Goal: Task Accomplishment & Management: Complete application form

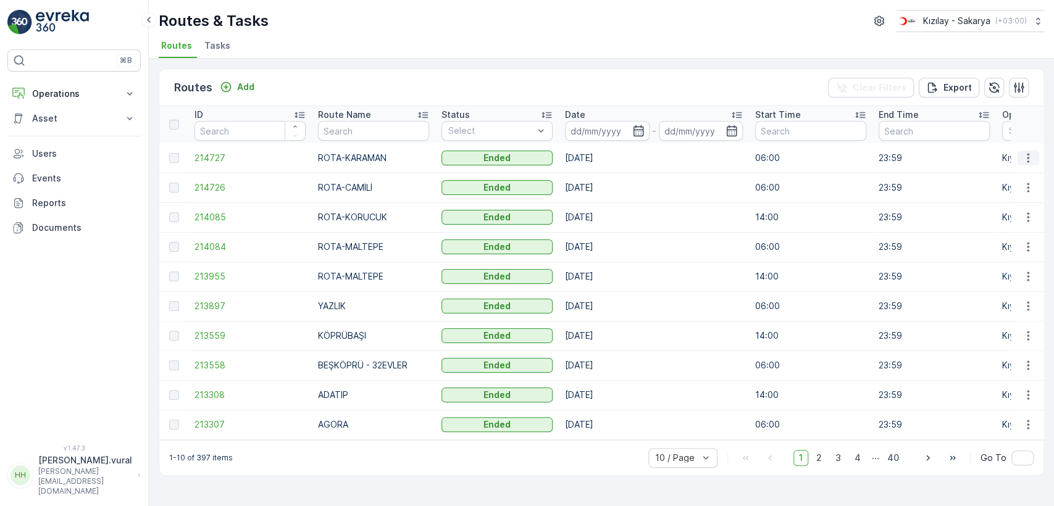
click at [1025, 158] on icon "button" at bounding box center [1028, 158] width 12 height 12
click at [987, 177] on span "See More Details" at bounding box center [999, 176] width 72 height 12
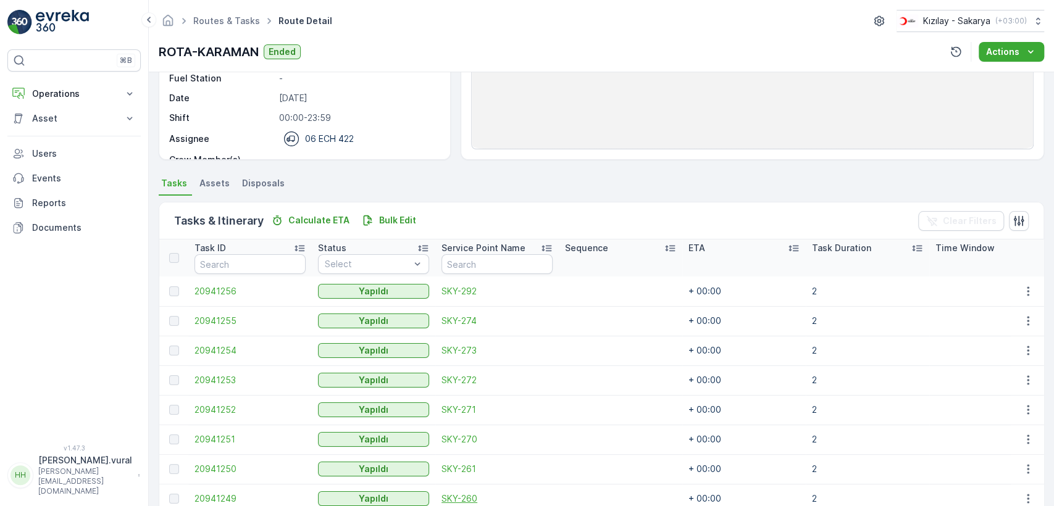
scroll to position [293, 0]
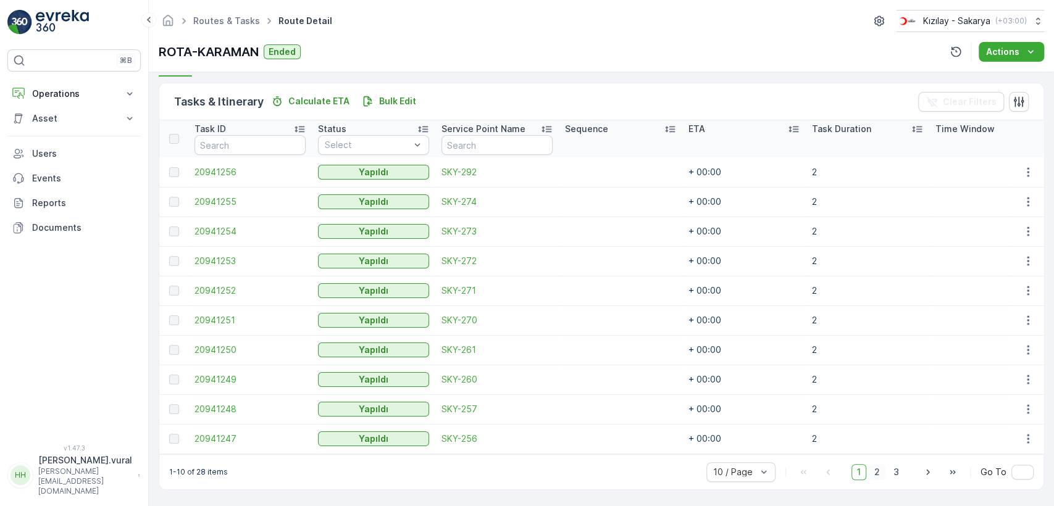
click at [874, 471] on span "2" at bounding box center [876, 472] width 17 height 16
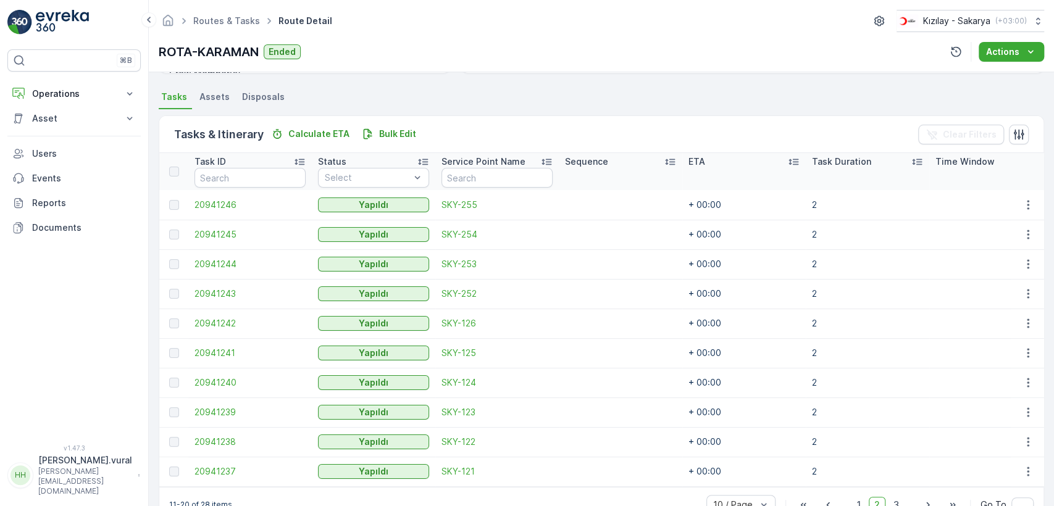
scroll to position [293, 0]
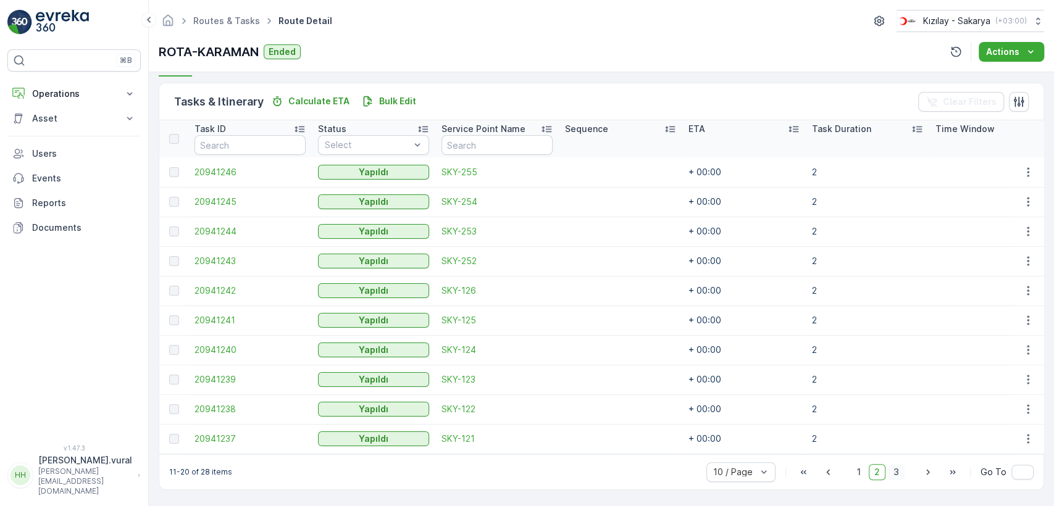
click at [896, 472] on span "3" at bounding box center [896, 472] width 17 height 16
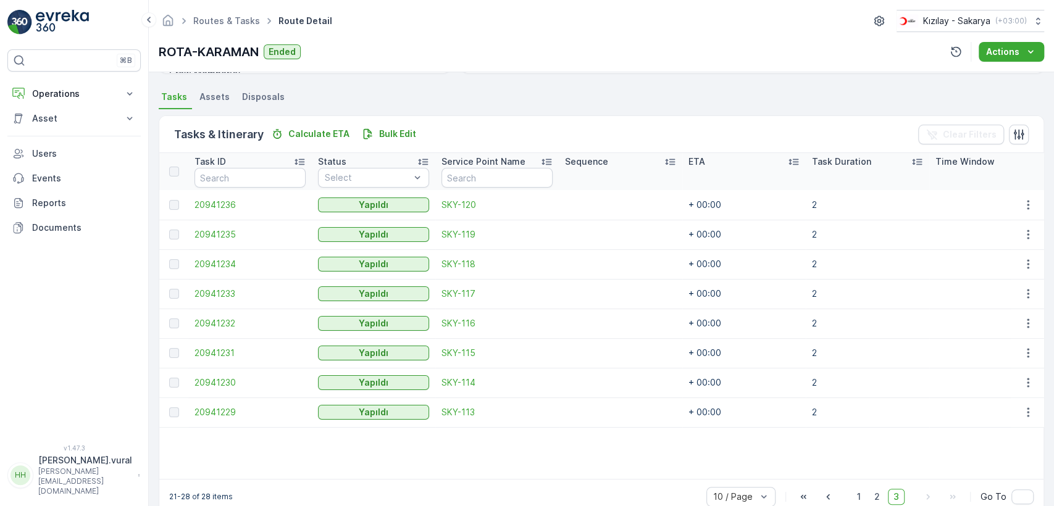
scroll to position [286, 0]
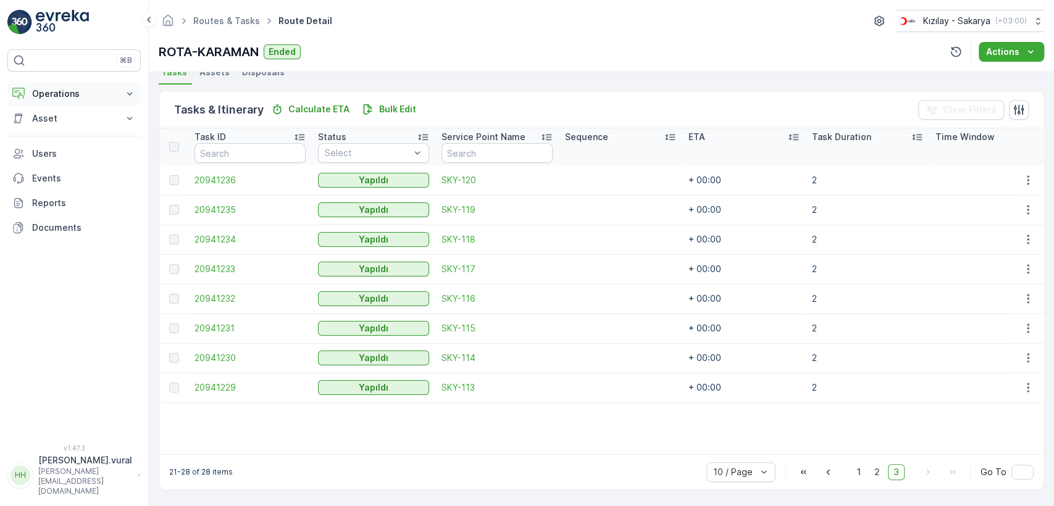
click at [105, 99] on p "Operations" at bounding box center [74, 94] width 84 height 12
click at [90, 146] on p "Routes & Tasks" at bounding box center [63, 149] width 64 height 12
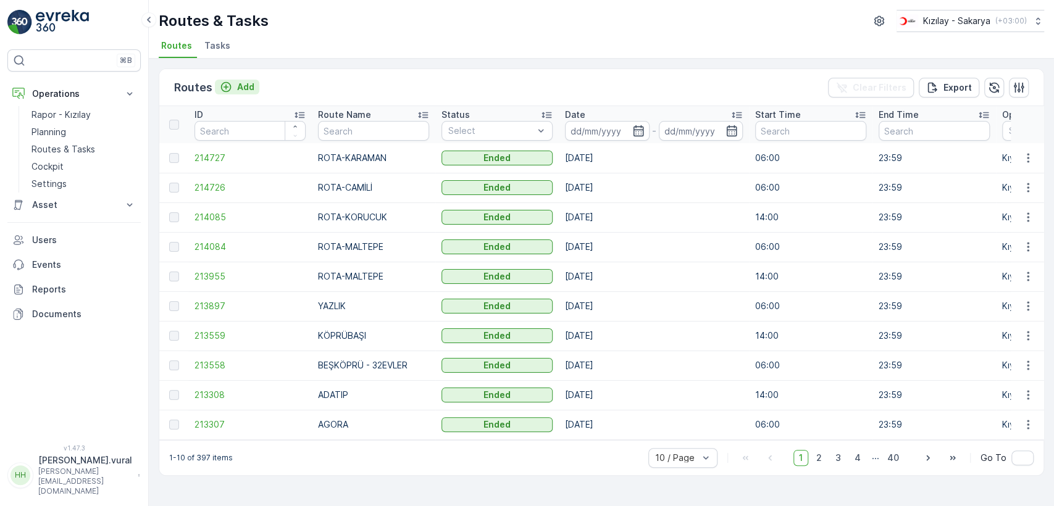
click at [242, 84] on p "Add" at bounding box center [245, 87] width 17 height 12
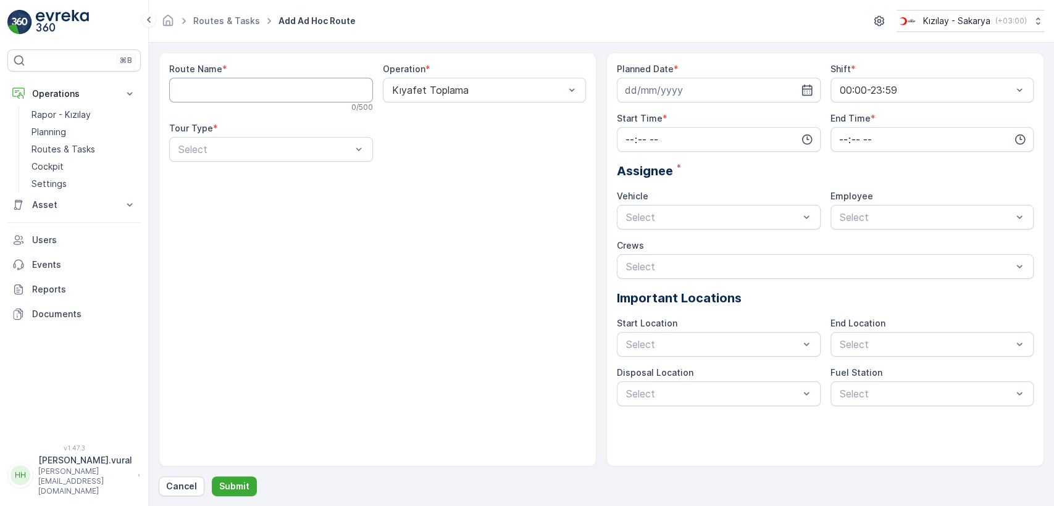
click at [234, 91] on Name "Route Name" at bounding box center [271, 90] width 204 height 25
type Name "Ş"
type Name "ROTA-ŞEKER MAH."
click at [296, 148] on div at bounding box center [264, 149] width 175 height 11
click at [267, 183] on div "Static" at bounding box center [271, 179] width 189 height 11
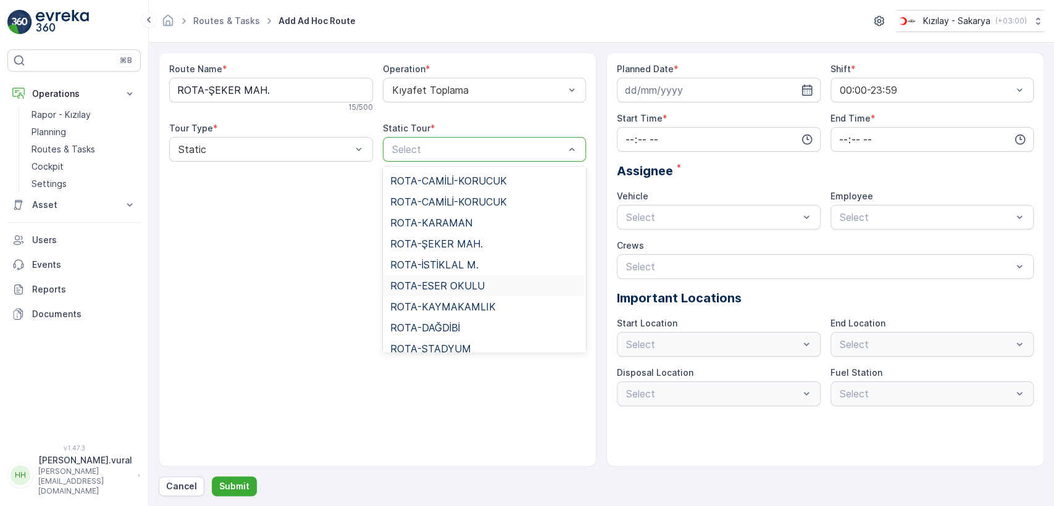
scroll to position [504, 0]
click at [465, 263] on span "ROTA-ŞEKER MAH." at bounding box center [436, 262] width 93 height 11
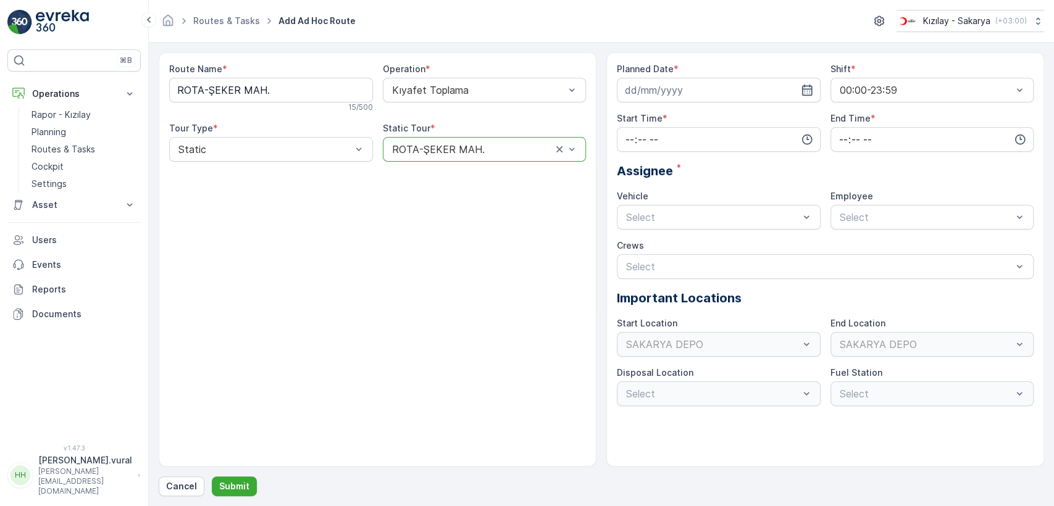
click at [666, 105] on div "Planned Date * Shift * 00:00-23:59 Start Time * End Time * Assignee * Vehicle S…" at bounding box center [825, 234] width 417 height 343
click at [667, 94] on input at bounding box center [719, 90] width 204 height 25
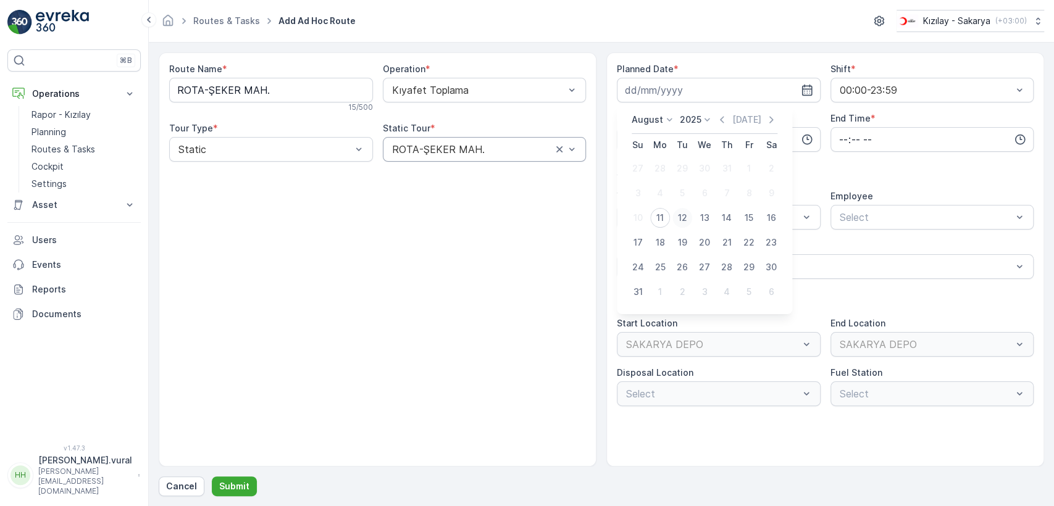
click at [681, 217] on div "12" at bounding box center [682, 218] width 20 height 20
type input "[DATE]"
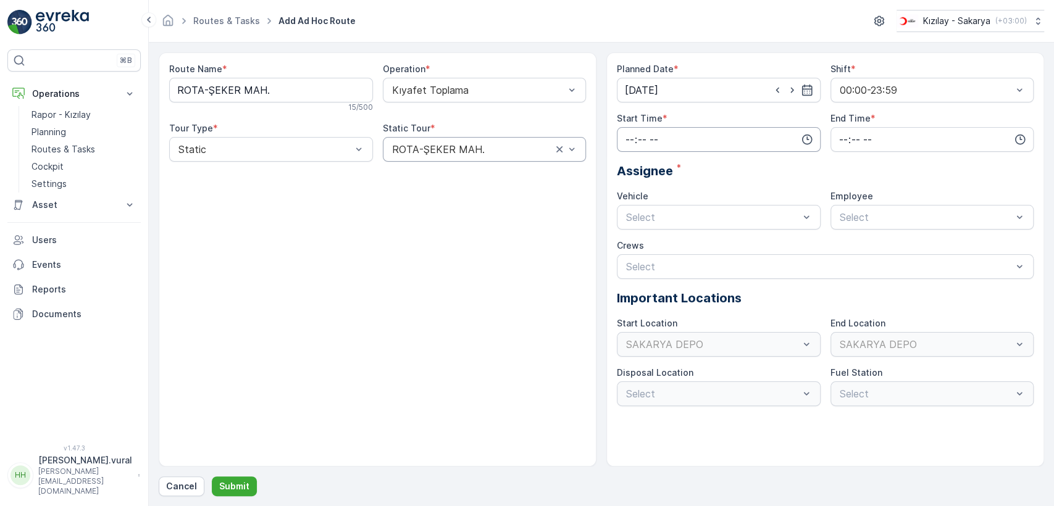
click at [668, 140] on input "time" at bounding box center [719, 139] width 204 height 25
click at [632, 262] on span "06" at bounding box center [629, 264] width 11 height 12
type input "06:00"
click at [871, 131] on input "time" at bounding box center [932, 139] width 204 height 25
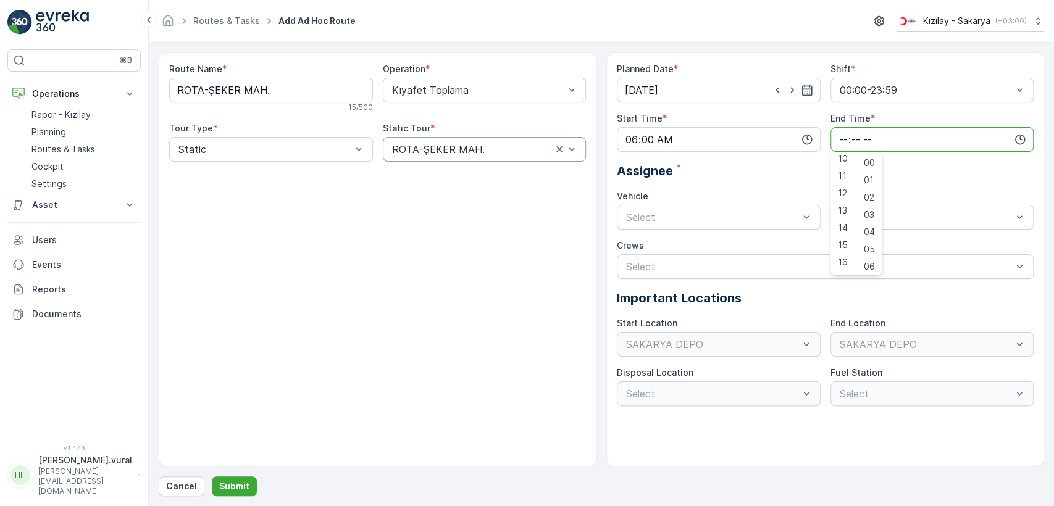
scroll to position [296, 0]
click at [844, 259] on span "23" at bounding box center [843, 264] width 10 height 12
click at [871, 261] on span "59" at bounding box center [869, 264] width 11 height 12
type input "23:59"
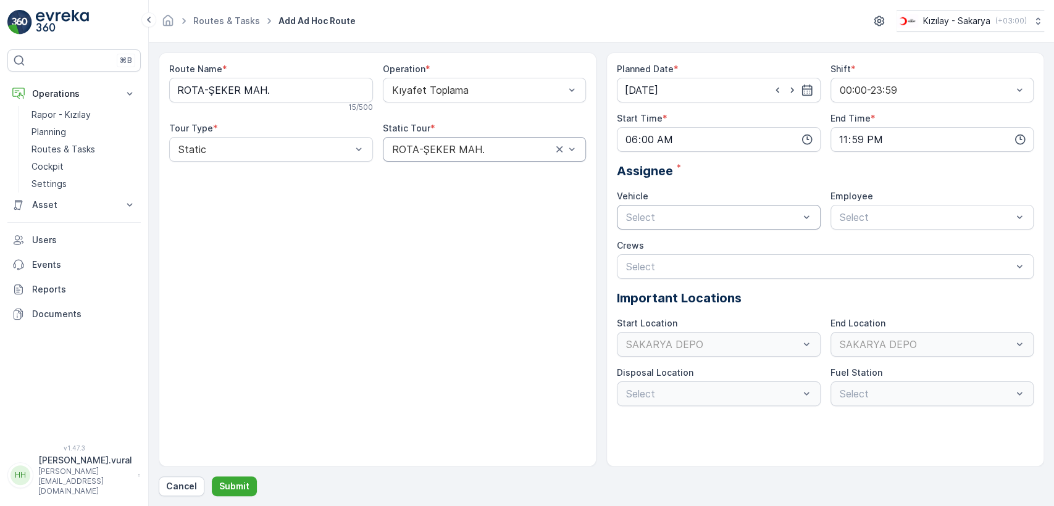
click at [673, 220] on div at bounding box center [712, 217] width 175 height 11
click at [673, 264] on span "06 ECH 422" at bounding box center [652, 268] width 56 height 11
click at [844, 227] on div "Select" at bounding box center [932, 217] width 204 height 25
click at [846, 246] on span "06ECH422" at bounding box center [863, 247] width 50 height 11
click at [239, 493] on button "Submit" at bounding box center [234, 487] width 45 height 20
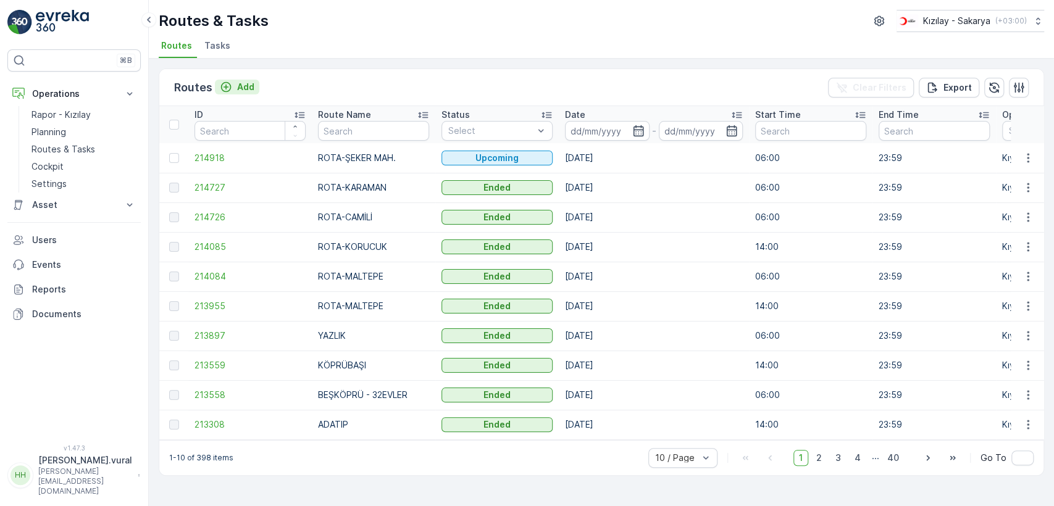
click at [237, 85] on p "Add" at bounding box center [245, 87] width 17 height 12
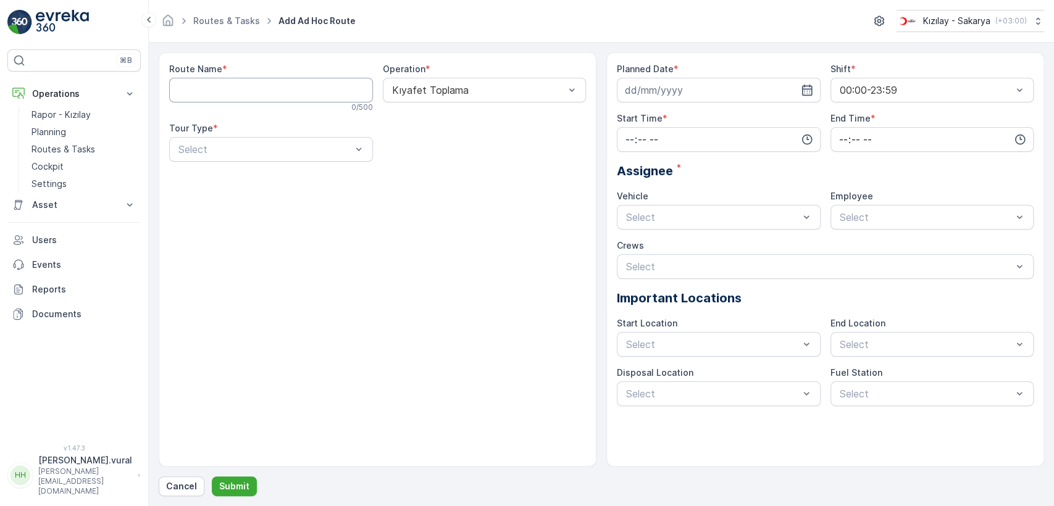
click at [239, 85] on Name "Route Name" at bounding box center [271, 90] width 204 height 25
type Name "ROTA-İSTİKLAL M."
click at [272, 153] on div at bounding box center [264, 149] width 175 height 11
click at [319, 182] on div "Static" at bounding box center [271, 179] width 189 height 11
click at [444, 146] on div at bounding box center [478, 149] width 175 height 11
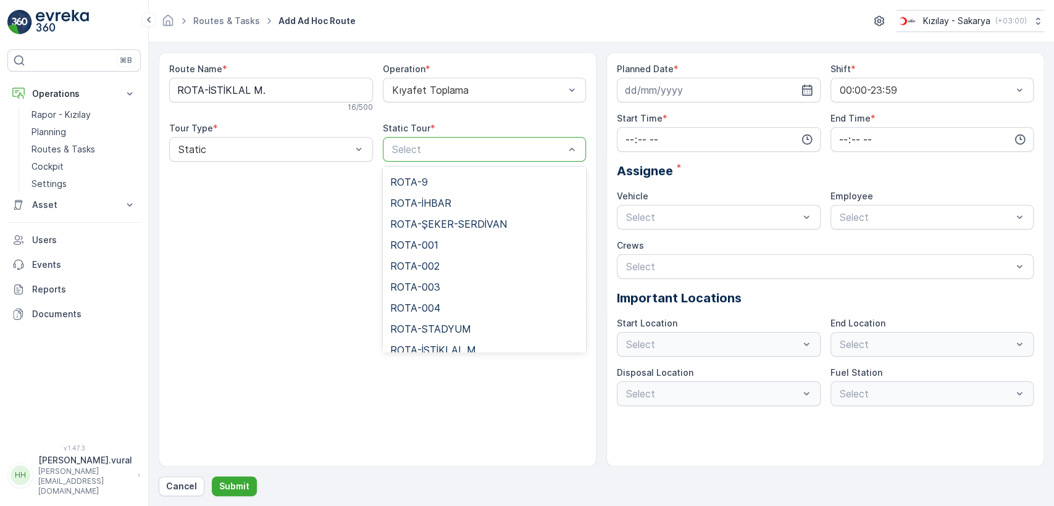
scroll to position [343, 0]
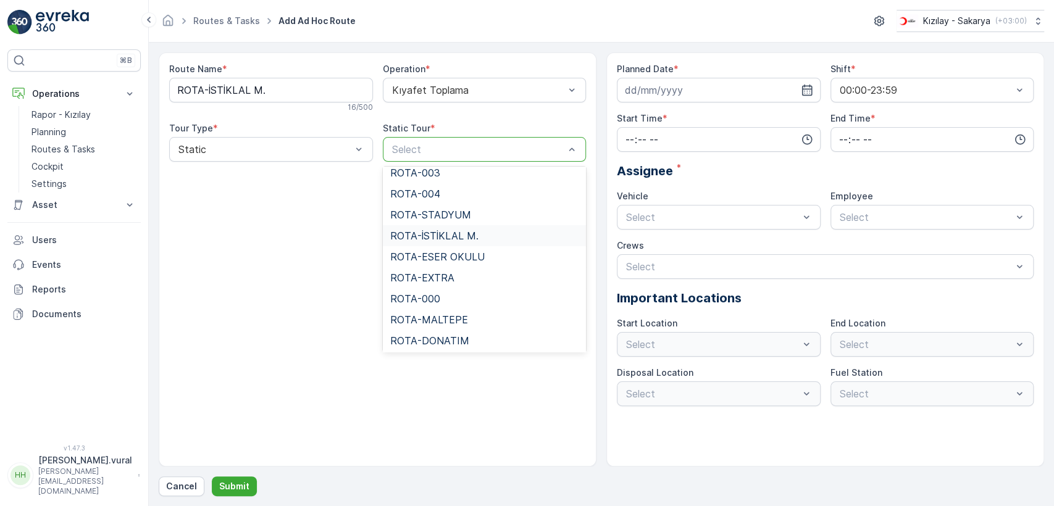
click at [450, 233] on span "ROTA-İSTİKLAL M." at bounding box center [434, 235] width 88 height 11
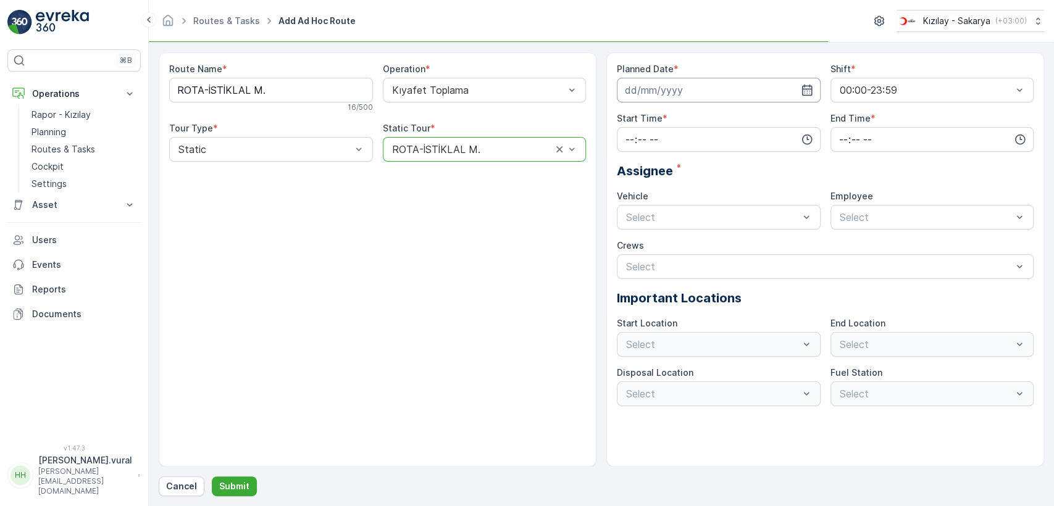
click at [685, 90] on input at bounding box center [719, 90] width 204 height 25
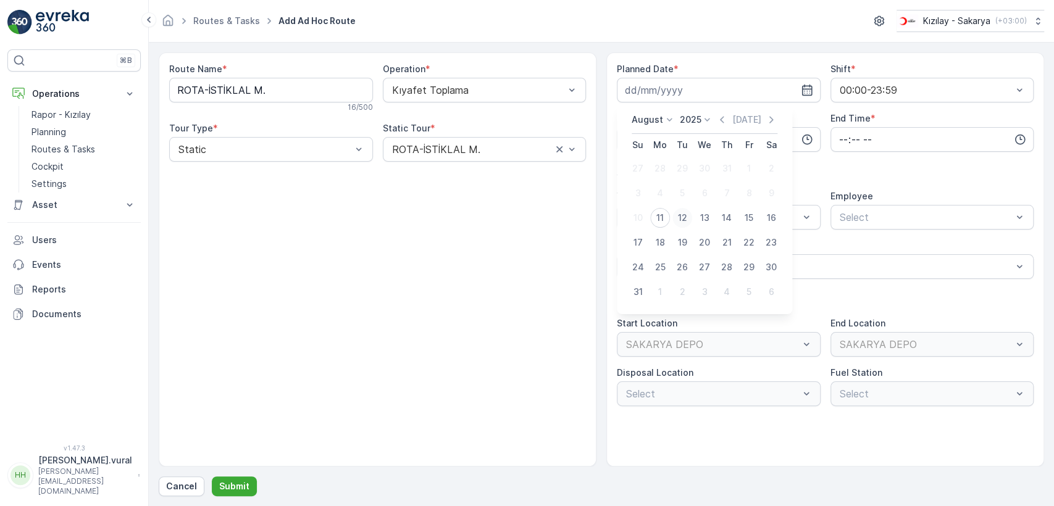
click at [678, 219] on div "12" at bounding box center [682, 218] width 20 height 20
click at [678, 219] on div at bounding box center [712, 217] width 175 height 11
type input "[DATE]"
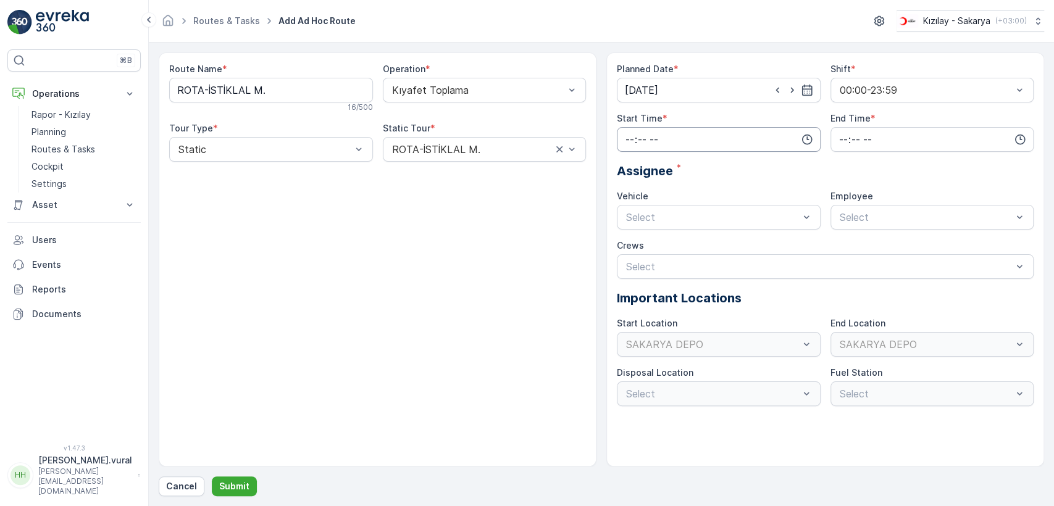
click at [665, 145] on input "time" at bounding box center [719, 139] width 204 height 25
click at [633, 259] on span "06" at bounding box center [629, 264] width 11 height 12
type input "06:00"
click at [847, 143] on input "time" at bounding box center [932, 139] width 204 height 25
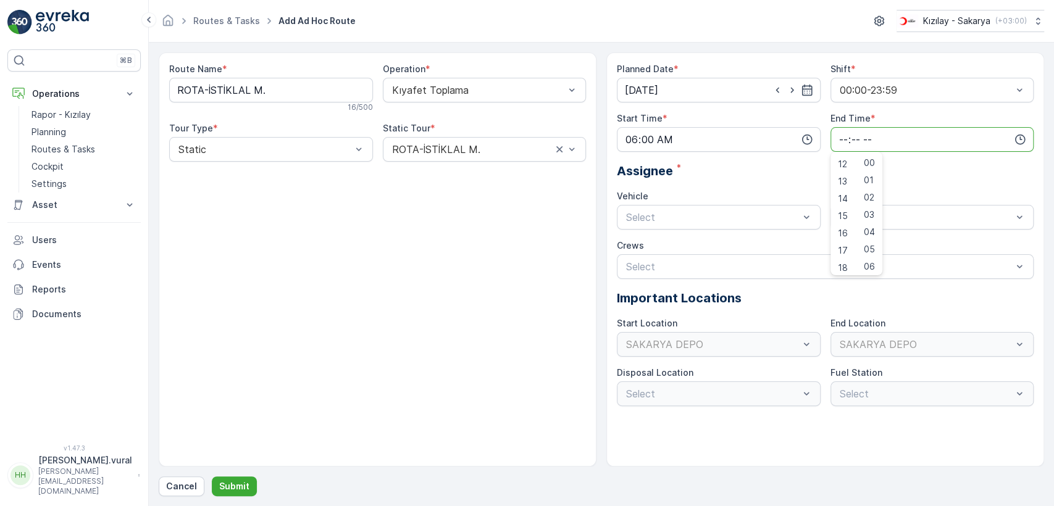
scroll to position [296, 0]
click at [839, 259] on span "23" at bounding box center [843, 264] width 10 height 12
click at [872, 265] on span "59" at bounding box center [869, 264] width 11 height 12
type input "23:59"
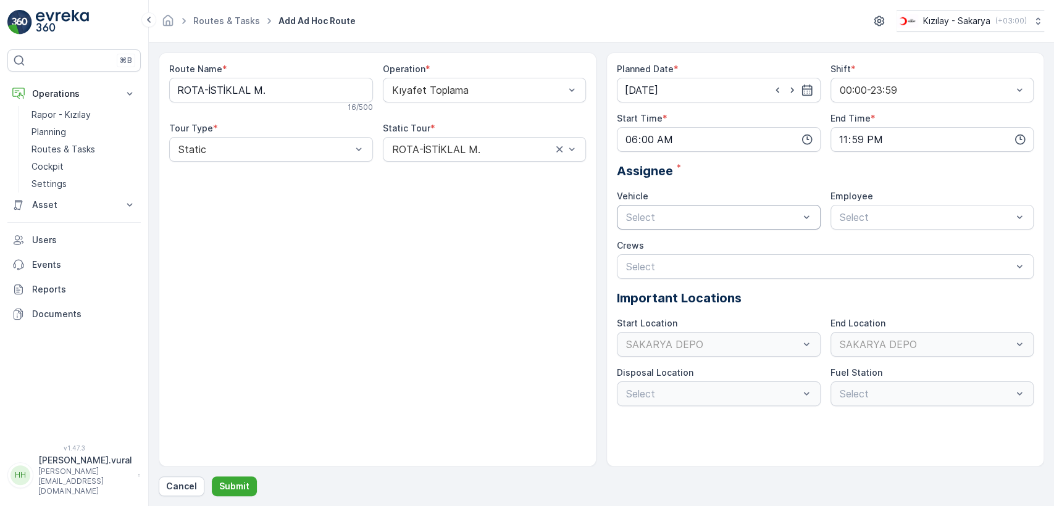
click at [693, 224] on div "Select" at bounding box center [719, 217] width 204 height 25
click at [667, 263] on span "06 ECH 422" at bounding box center [652, 268] width 56 height 11
click at [844, 212] on div at bounding box center [925, 217] width 175 height 11
click at [854, 249] on span "06ECH422" at bounding box center [863, 247] width 50 height 11
click at [246, 501] on form "Route Name * ROTA-İSTİKLAL M. 16 / 500 Operation * Kıyafet Toplama Tour Type * …" at bounding box center [601, 275] width 905 height 464
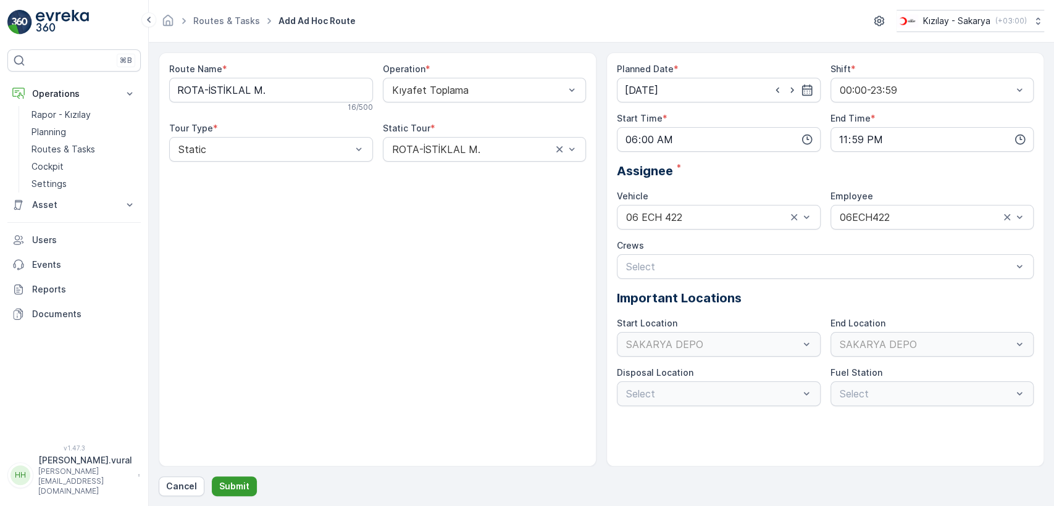
click at [240, 492] on button "Submit" at bounding box center [234, 487] width 45 height 20
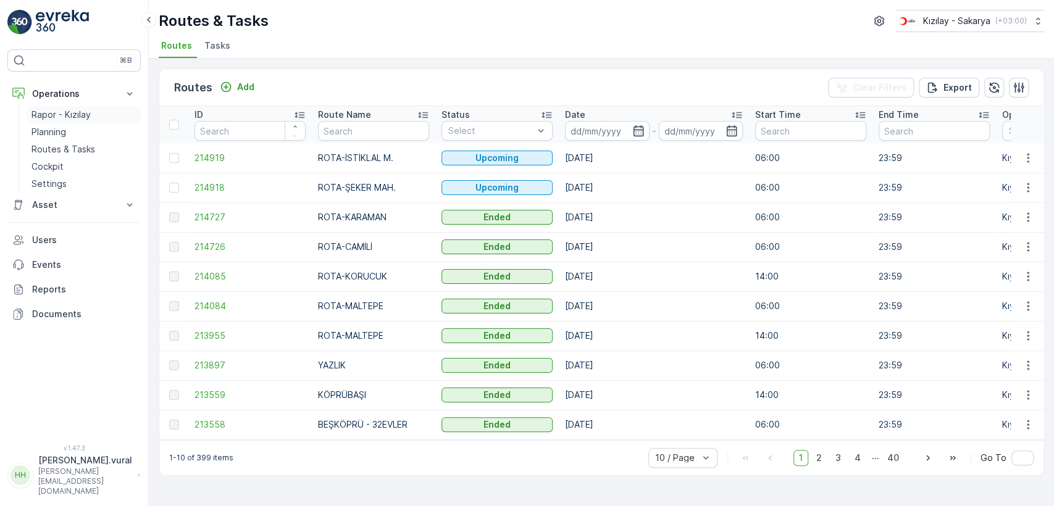
click at [58, 109] on p "Rapor - Kızılay" at bounding box center [60, 115] width 59 height 12
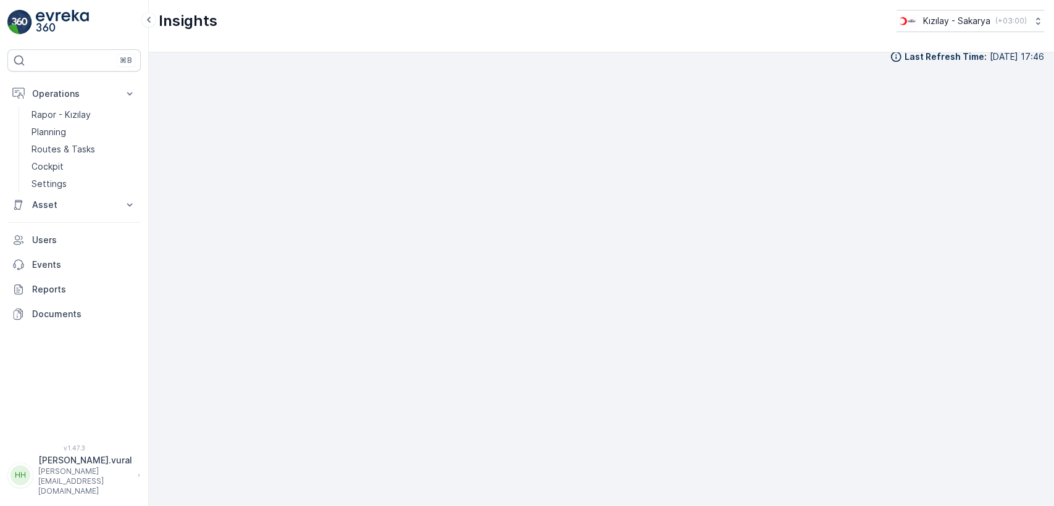
scroll to position [14, 0]
click at [79, 146] on p "Routes & Tasks" at bounding box center [63, 149] width 64 height 12
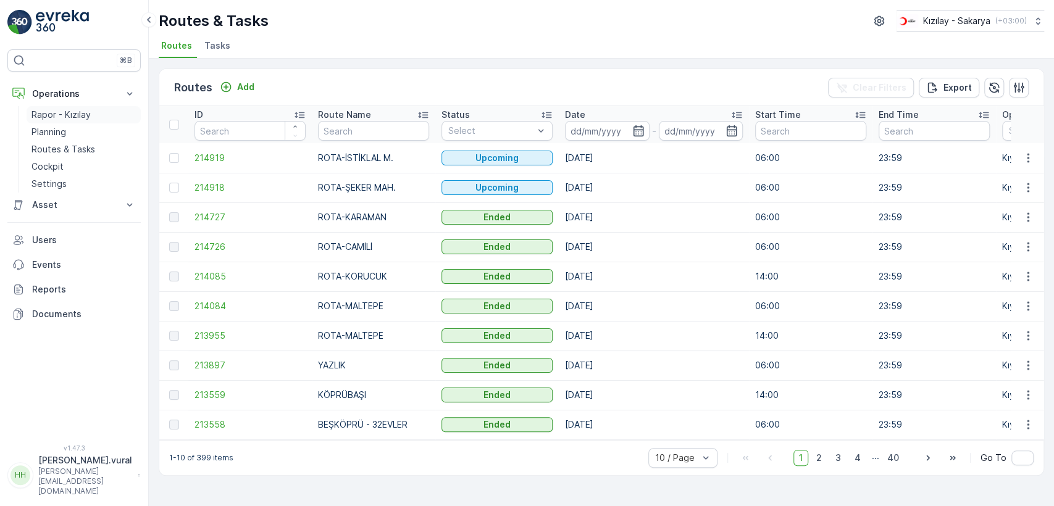
click at [62, 117] on p "Rapor - Kızılay" at bounding box center [60, 115] width 59 height 12
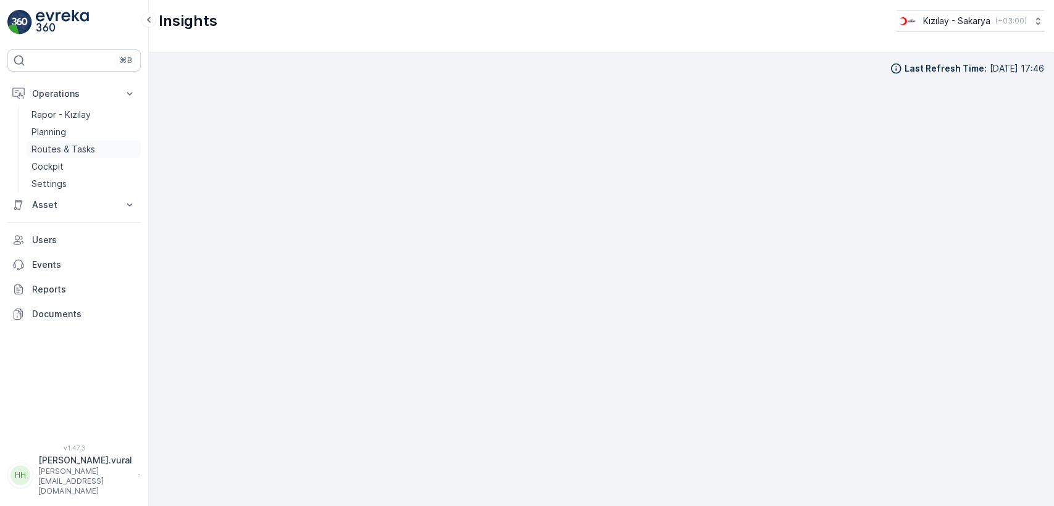
click at [80, 143] on p "Routes & Tasks" at bounding box center [63, 149] width 64 height 12
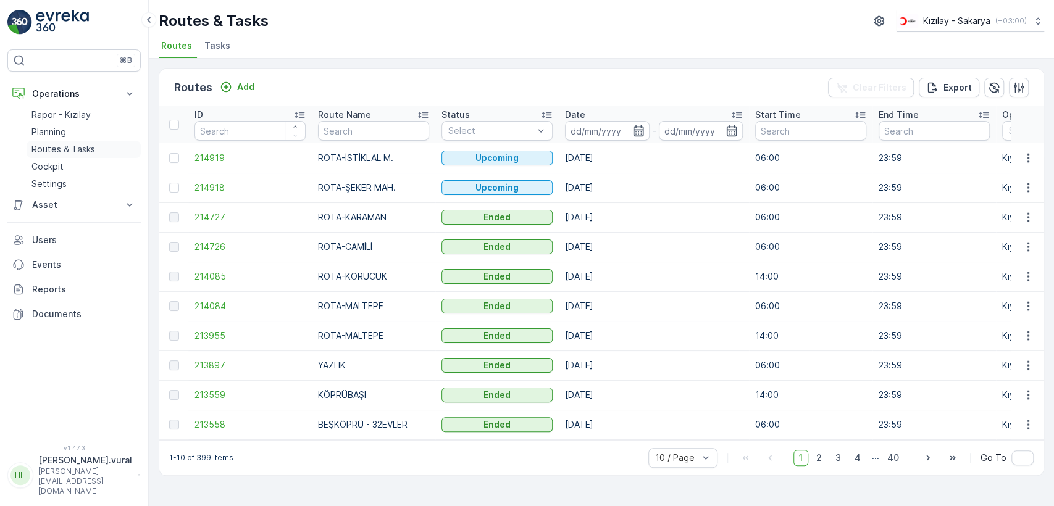
click at [54, 156] on link "Routes & Tasks" at bounding box center [84, 149] width 114 height 17
click at [54, 162] on p "Cockpit" at bounding box center [47, 166] width 32 height 12
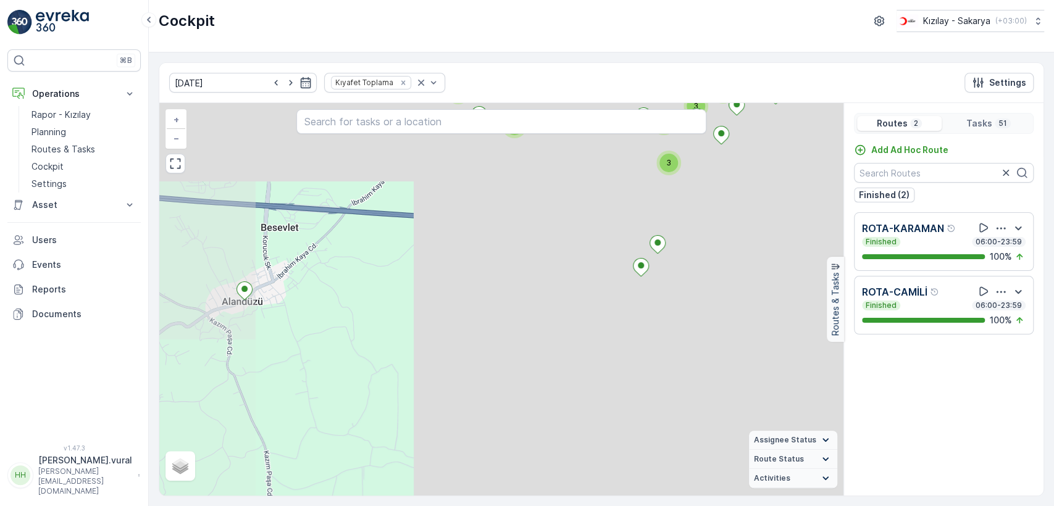
click at [479, 304] on div "2 3 3 2 3 2 3 2 2 2 2 2 + − Satellite Roadmap Terrain Hybrid Leaflet Assignee S…" at bounding box center [501, 299] width 684 height 393
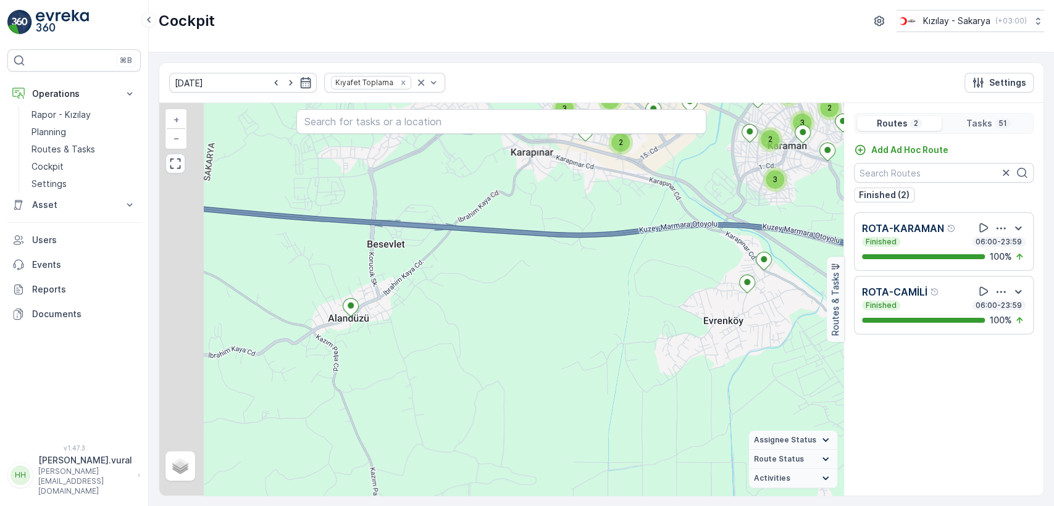
drag, startPoint x: 384, startPoint y: 326, endPoint x: 531, endPoint y: 304, distance: 148.6
click at [531, 305] on div "2 3 3 2 3 2 3 2 2 2 2 2 + − Satellite Roadmap Terrain Hybrid Leaflet Assignee S…" at bounding box center [501, 299] width 684 height 393
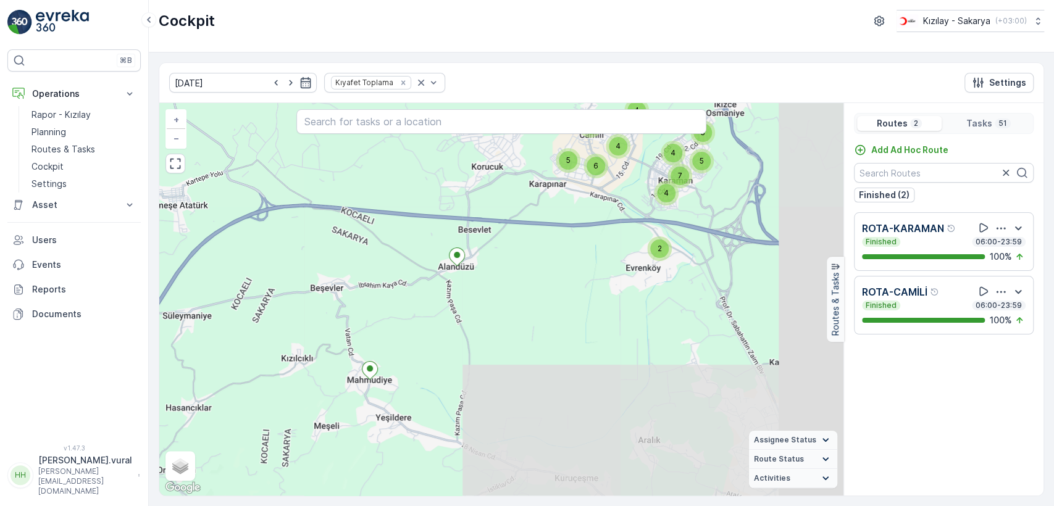
drag, startPoint x: 389, startPoint y: 372, endPoint x: 410, endPoint y: 314, distance: 61.9
click at [410, 319] on div "7 4 2 4 3 5 5 3 4 6 4 + − Satellite Roadmap Terrain Hybrid Leaflet Keyboard sho…" at bounding box center [501, 299] width 684 height 393
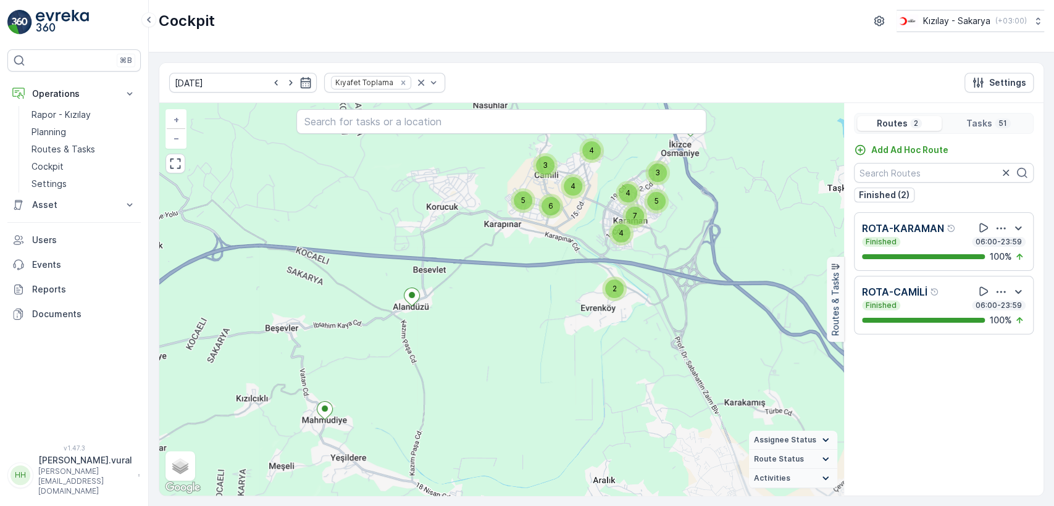
drag, startPoint x: 522, startPoint y: 252, endPoint x: 467, endPoint y: 317, distance: 85.0
click at [468, 317] on div "7 4 2 4 3 5 5 3 4 6 4 + − Satellite Roadmap Terrain Hybrid Leaflet Keyboard sho…" at bounding box center [501, 299] width 684 height 393
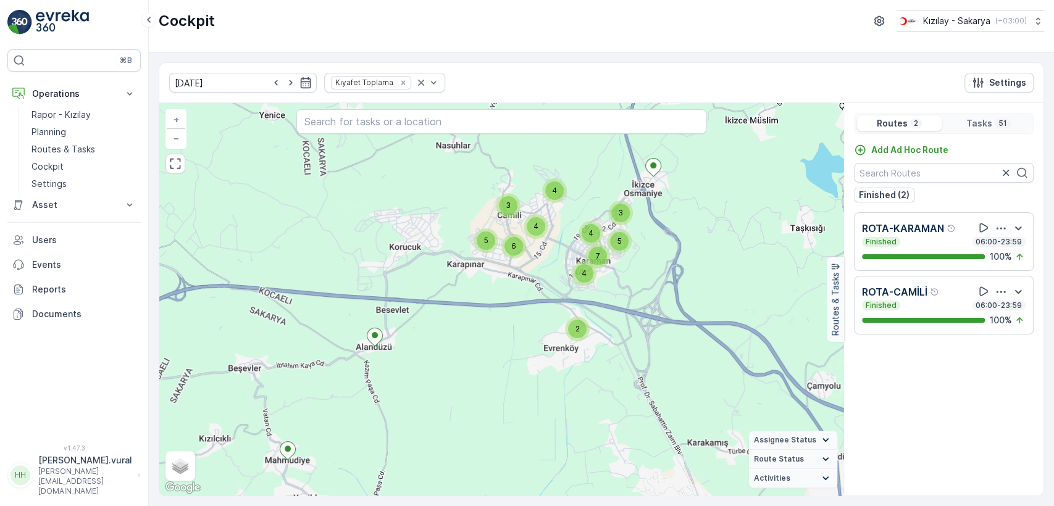
drag, startPoint x: 530, startPoint y: 276, endPoint x: 489, endPoint y: 314, distance: 55.0
click at [489, 314] on div "7 4 2 4 3 5 5 3 4 6 4 + − Satellite Roadmap Terrain Hybrid Leaflet Keyboard sho…" at bounding box center [501, 299] width 684 height 393
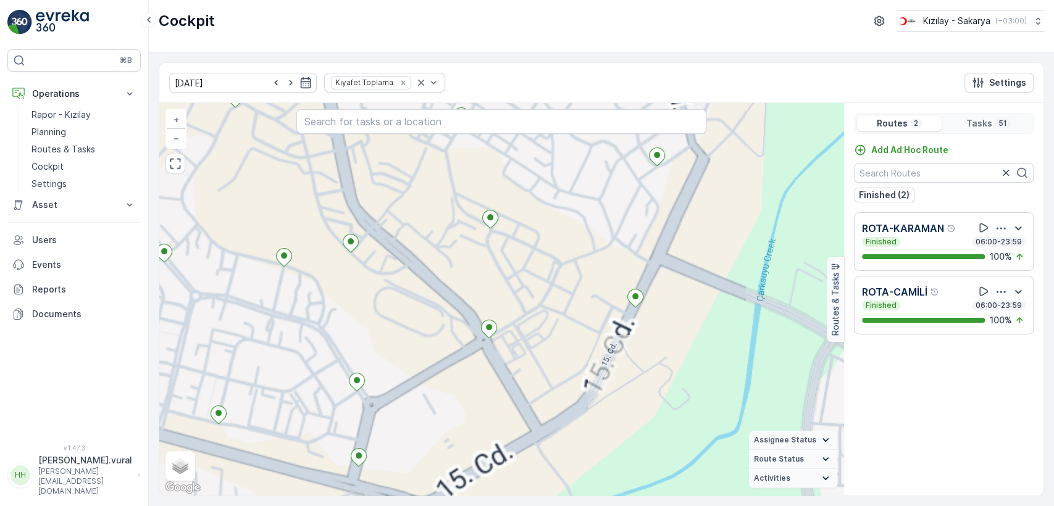
drag, startPoint x: 426, startPoint y: 286, endPoint x: 416, endPoint y: 286, distance: 9.9
click at [416, 286] on div "+ − Satellite Roadmap Terrain Hybrid Leaflet Keyboard shortcuts Map Data Map da…" at bounding box center [501, 299] width 684 height 393
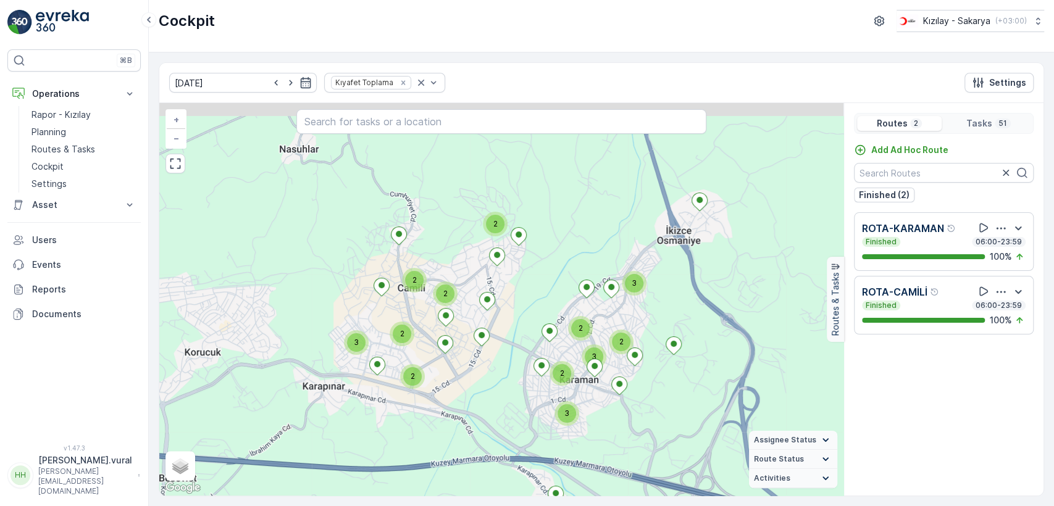
drag, startPoint x: 511, startPoint y: 262, endPoint x: 515, endPoint y: 279, distance: 17.7
click at [515, 279] on div "2 3 3 2 3 2 3 2 2 2 2 2 + − Satellite Roadmap Terrain Hybrid Leaflet Keyboard s…" at bounding box center [501, 299] width 684 height 393
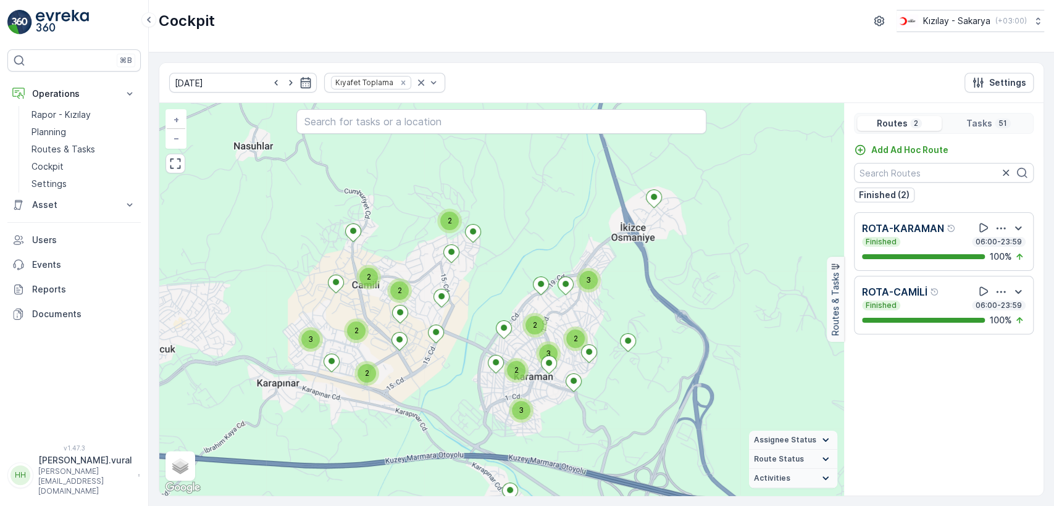
drag, startPoint x: 530, startPoint y: 294, endPoint x: 475, endPoint y: 273, distance: 59.2
click at [478, 283] on div "2 3 3 2 3 2 3 2 2 2 2 2 + − Satellite Roadmap Terrain Hybrid Leaflet Keyboard s…" at bounding box center [501, 299] width 684 height 393
click at [475, 278] on div "2 3 3 2 3 2 3 2 2 2 2 2 + − Satellite Roadmap Terrain Hybrid Leaflet Keyboard s…" at bounding box center [501, 299] width 684 height 393
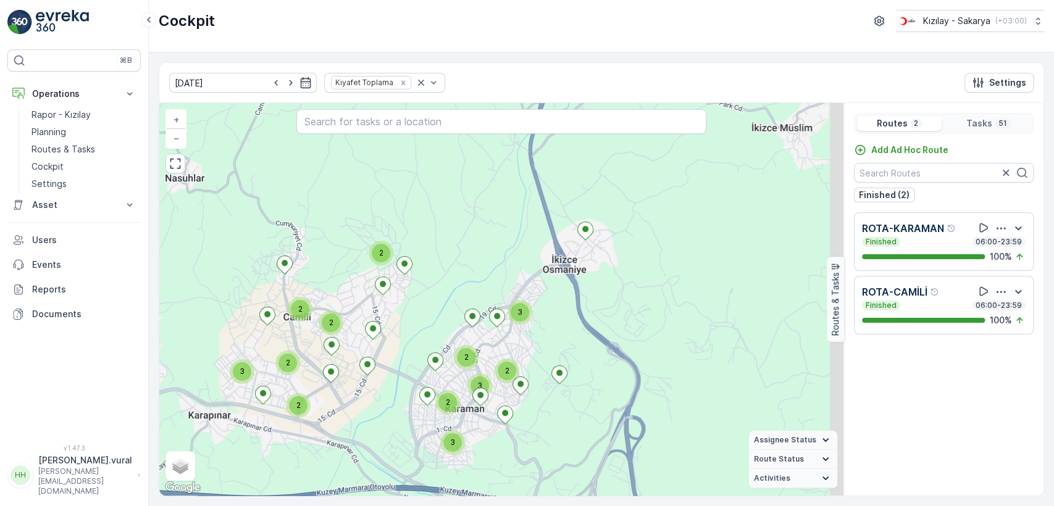
drag, startPoint x: 686, startPoint y: 225, endPoint x: 622, endPoint y: 265, distance: 75.5
click at [622, 265] on div "2 3 3 2 3 2 3 2 2 2 2 2 + − Satellite Roadmap Terrain Hybrid Leaflet Keyboard s…" at bounding box center [501, 299] width 684 height 393
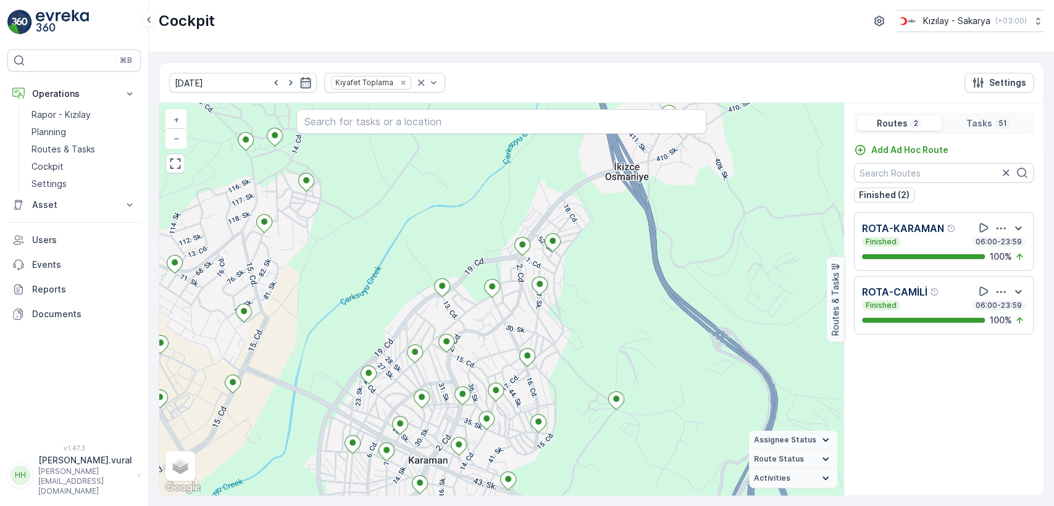
drag, startPoint x: 499, startPoint y: 374, endPoint x: 534, endPoint y: 277, distance: 103.7
click at [526, 299] on div "+ − Satellite Roadmap Terrain Hybrid Leaflet Keyboard shortcuts Map Data Map da…" at bounding box center [501, 299] width 684 height 393
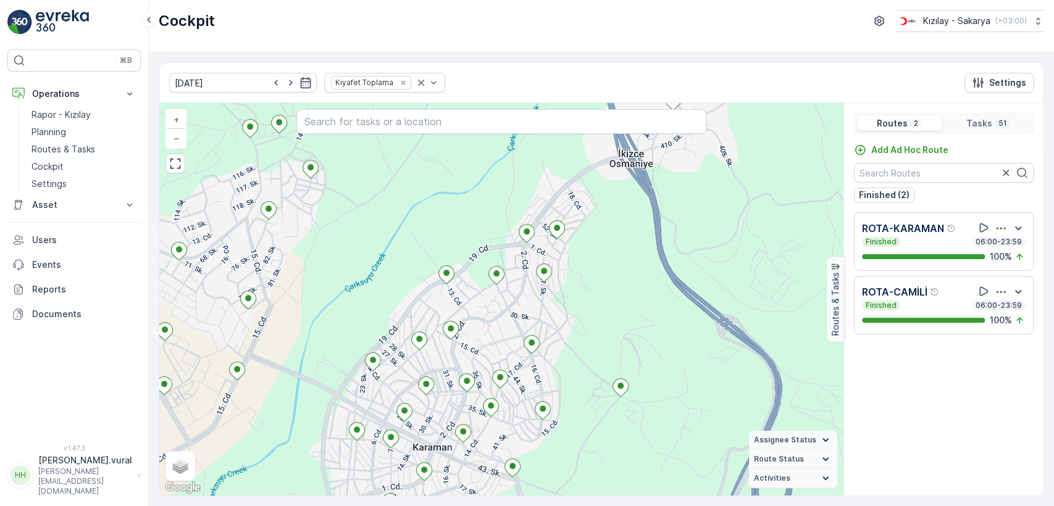
drag, startPoint x: 502, startPoint y: 328, endPoint x: 524, endPoint y: 272, distance: 60.4
click at [524, 278] on div "+ − Satellite Roadmap Terrain Hybrid Leaflet Keyboard shortcuts Map Data Map da…" at bounding box center [501, 299] width 684 height 393
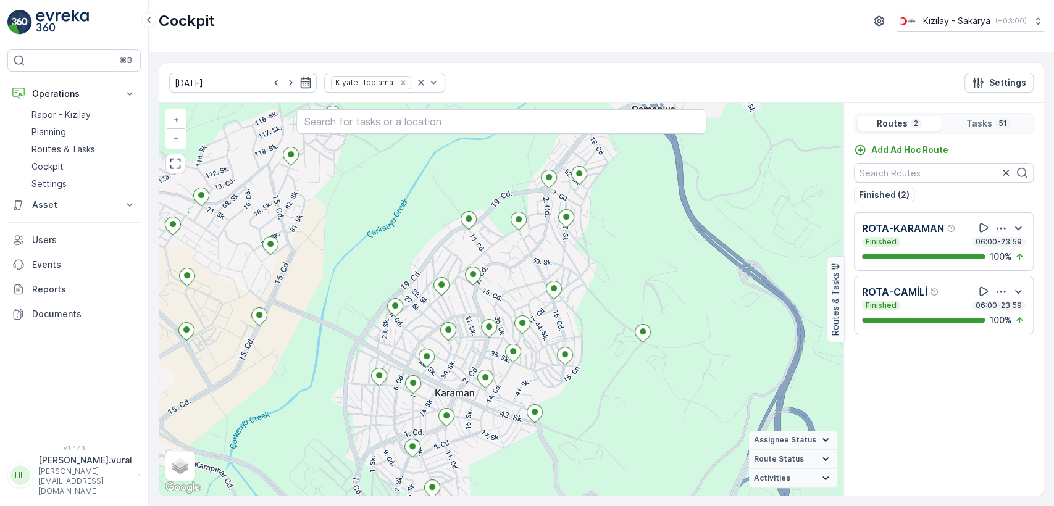
drag, startPoint x: 524, startPoint y: 280, endPoint x: 543, endPoint y: 238, distance: 45.3
click at [541, 243] on div "+ − Satellite Roadmap Terrain Hybrid Leaflet Keyboard shortcuts Map Data Map da…" at bounding box center [501, 299] width 684 height 393
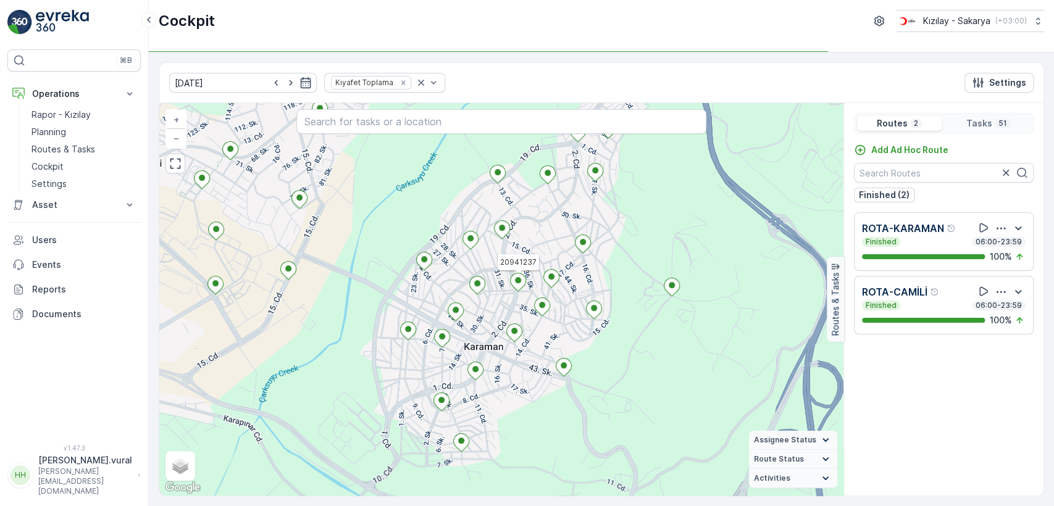
click at [527, 226] on div "20941237 + − Satellite Roadmap Terrain Hybrid Leaflet Keyboard shortcuts Map Da…" at bounding box center [501, 299] width 684 height 393
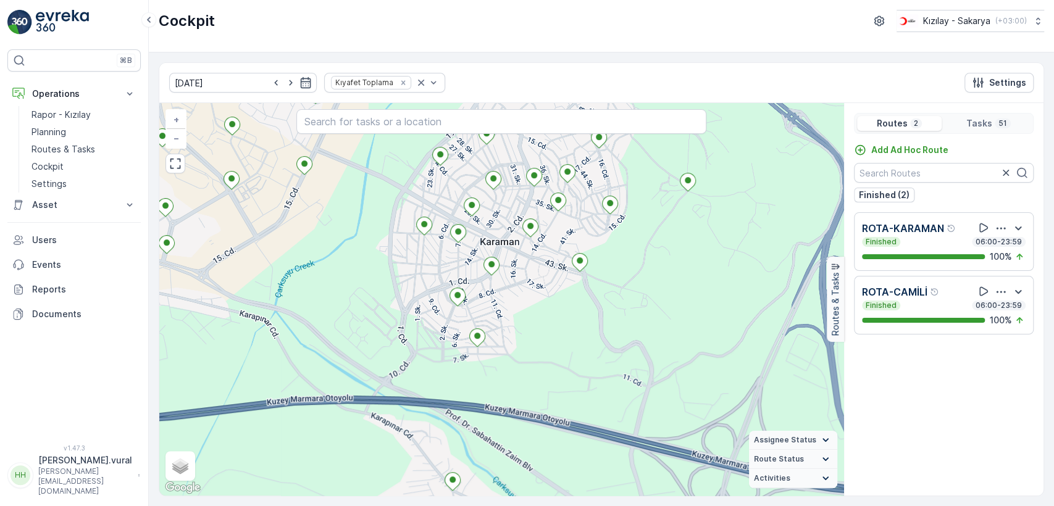
drag, startPoint x: 523, startPoint y: 357, endPoint x: 514, endPoint y: 272, distance: 85.7
click at [522, 295] on div "+ − Satellite Roadmap Terrain Hybrid Leaflet Keyboard shortcuts Map Data Map da…" at bounding box center [501, 299] width 684 height 393
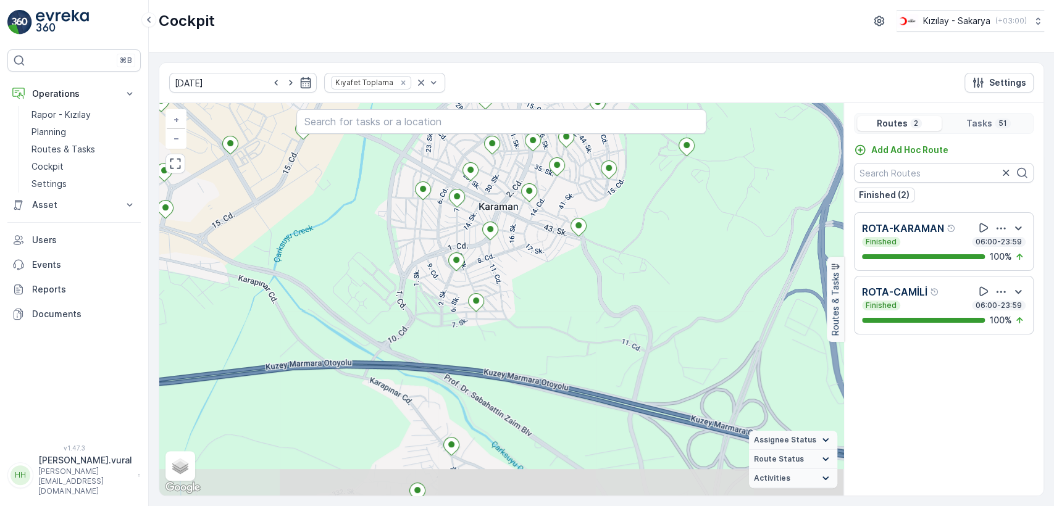
drag, startPoint x: 512, startPoint y: 302, endPoint x: 499, endPoint y: 291, distance: 17.5
click at [502, 293] on div "+ − Satellite Roadmap Terrain Hybrid Leaflet Keyboard shortcuts Map Data Map da…" at bounding box center [501, 299] width 684 height 393
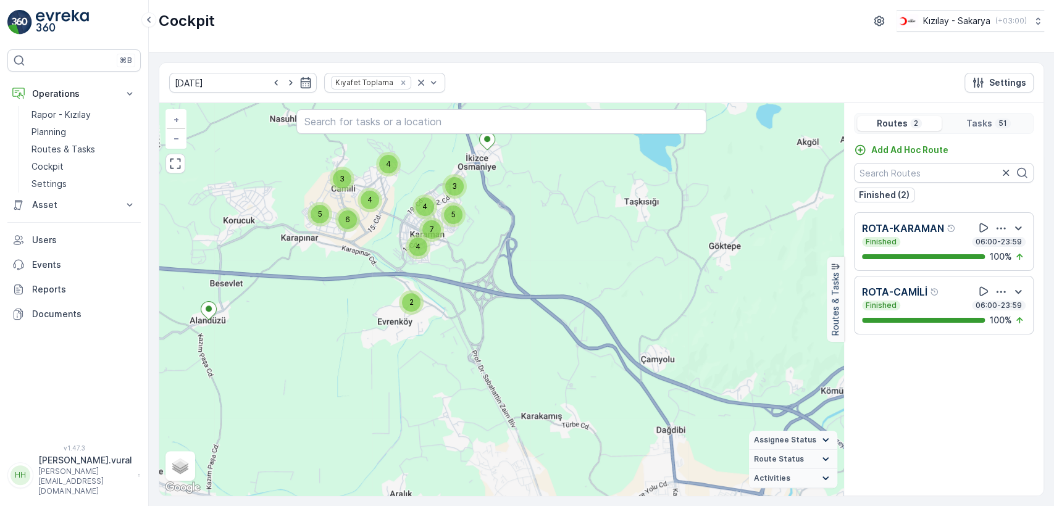
drag, startPoint x: 513, startPoint y: 383, endPoint x: 456, endPoint y: 339, distance: 72.6
click at [460, 344] on div "7 4 2 4 3 5 5 3 4 6 4 + − Satellite Roadmap Terrain Hybrid Leaflet Keyboard sho…" at bounding box center [501, 299] width 684 height 393
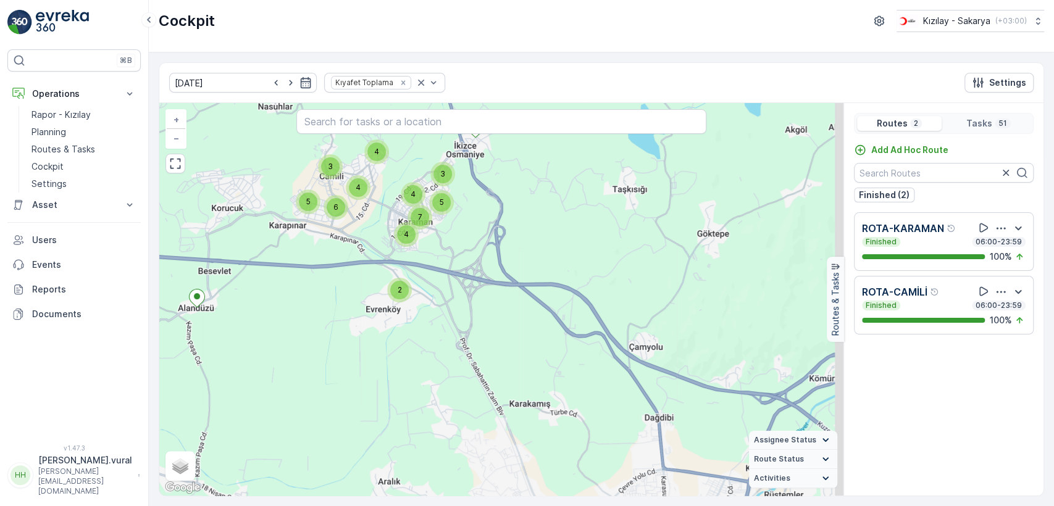
click at [504, 349] on div "7 4 2 4 3 5 5 3 4 6 4 + − Satellite Roadmap Terrain Hybrid Leaflet Keyboard sho…" at bounding box center [501, 299] width 684 height 393
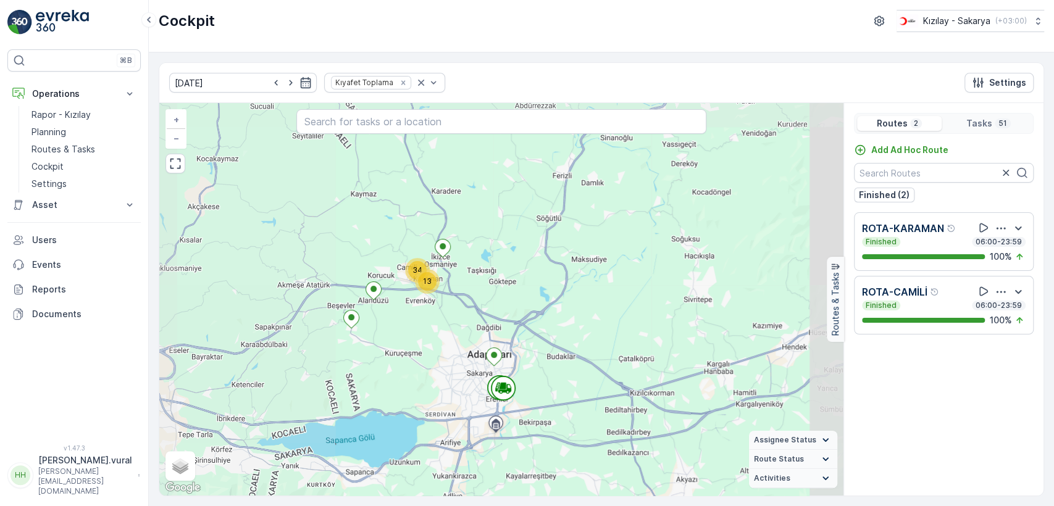
drag, startPoint x: 472, startPoint y: 391, endPoint x: 462, endPoint y: 298, distance: 93.1
click at [461, 303] on div "13 34 + − Satellite Roadmap Terrain Hybrid Leaflet Keyboard shortcuts Map Data …" at bounding box center [501, 299] width 684 height 393
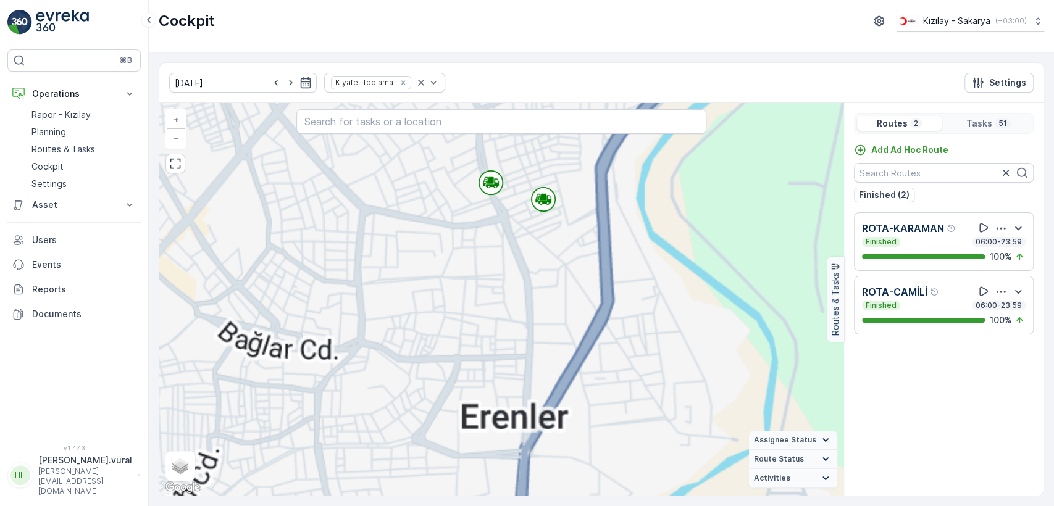
drag, startPoint x: 521, startPoint y: 302, endPoint x: 499, endPoint y: 219, distance: 86.8
click at [499, 227] on div "+ − Satellite Roadmap Terrain Hybrid Leaflet Keyboard shortcuts Map Data Map da…" at bounding box center [501, 299] width 684 height 393
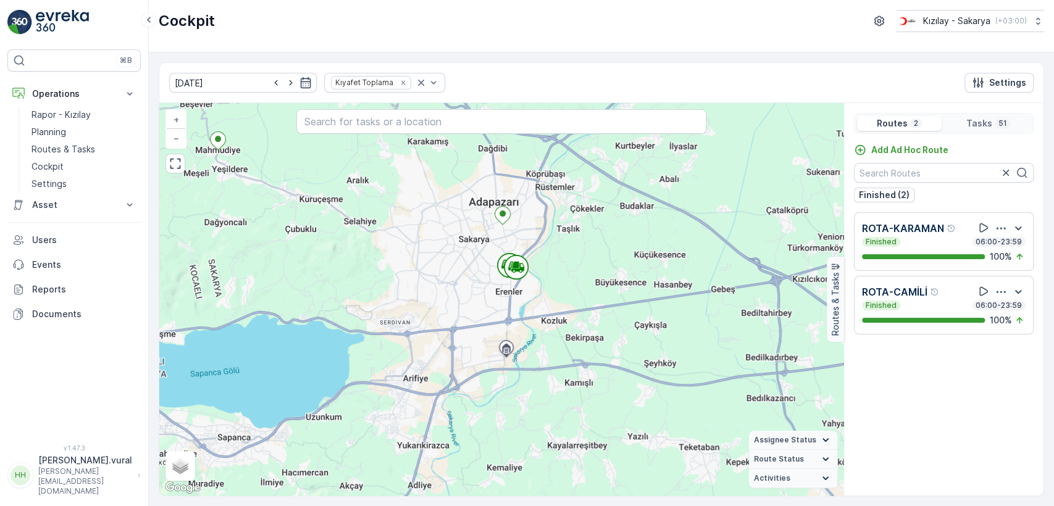
drag, startPoint x: 436, startPoint y: 205, endPoint x: 442, endPoint y: 269, distance: 63.9
click at [442, 268] on div "11 2 12 5 17 + − Satellite Roadmap Terrain Hybrid Leaflet Keyboard shortcuts Ma…" at bounding box center [501, 299] width 684 height 393
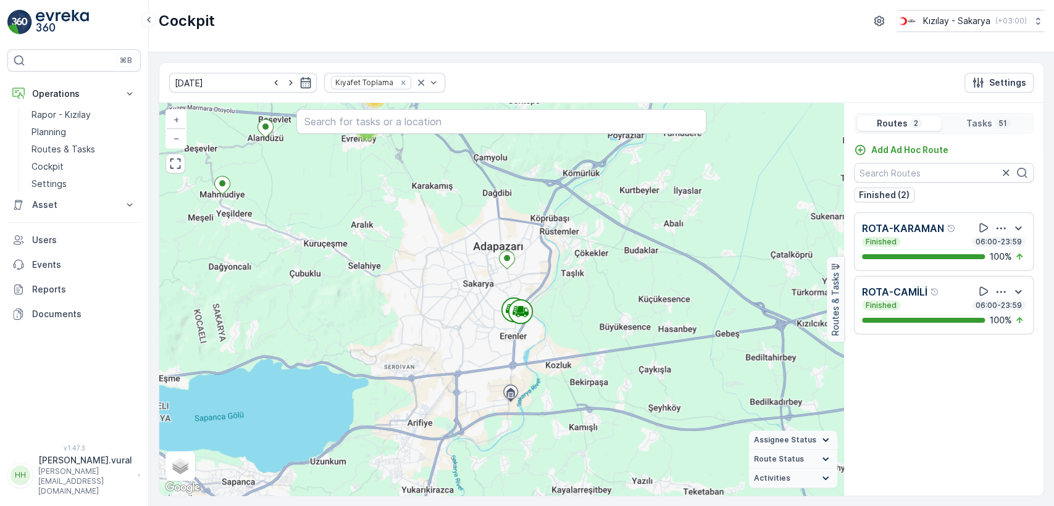
drag, startPoint x: 406, startPoint y: 230, endPoint x: 429, endPoint y: 288, distance: 61.8
click at [430, 285] on div "11 2 12 5 17 + − Satellite Roadmap Terrain Hybrid Leaflet Keyboard shortcuts Ma…" at bounding box center [501, 299] width 684 height 393
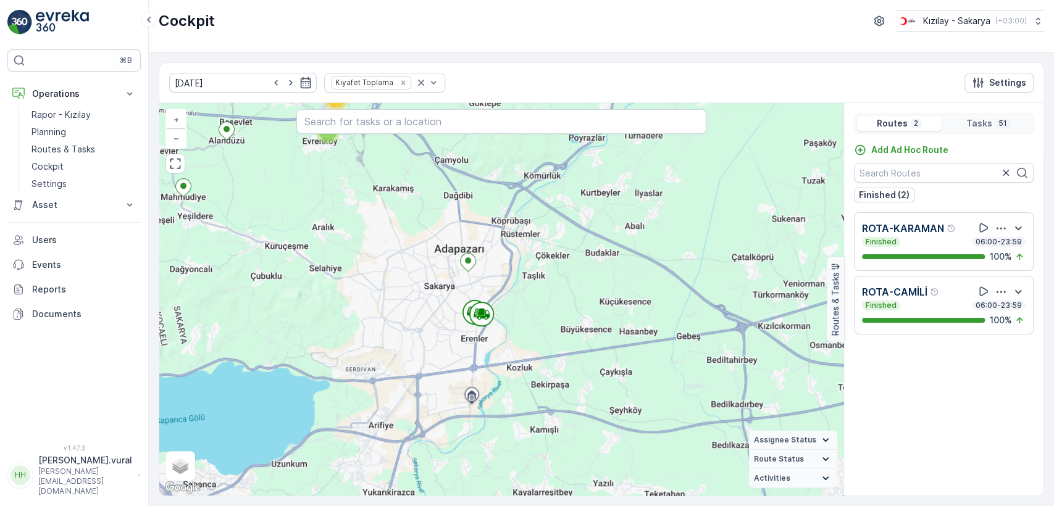
drag, startPoint x: 419, startPoint y: 269, endPoint x: 370, endPoint y: 197, distance: 86.3
click at [371, 209] on div "11 2 12 5 17 + − Satellite Roadmap Terrain Hybrid Leaflet Keyboard shortcuts Ma…" at bounding box center [501, 299] width 684 height 393
click at [372, 178] on div "11 2 12 5 17 + − Satellite Roadmap Terrain Hybrid Leaflet Keyboard shortcuts Ma…" at bounding box center [501, 299] width 684 height 393
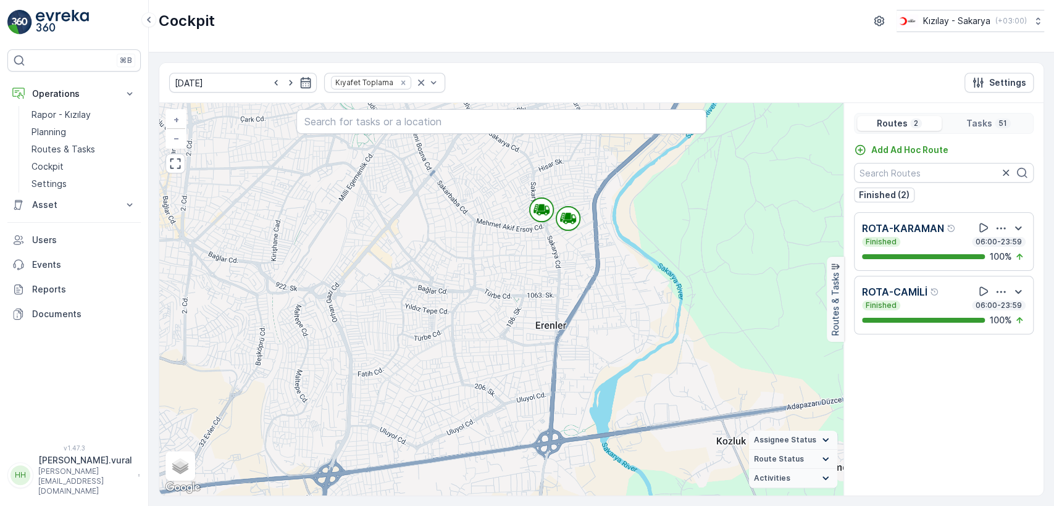
drag, startPoint x: 493, startPoint y: 238, endPoint x: 436, endPoint y: 273, distance: 66.5
click at [437, 273] on div "2 3 3 2 3 2 3 2 2 2 2 2 + − Satellite Roadmap Terrain Hybrid Leaflet Keyboard s…" at bounding box center [501, 299] width 684 height 393
